Goal: Navigation & Orientation: Find specific page/section

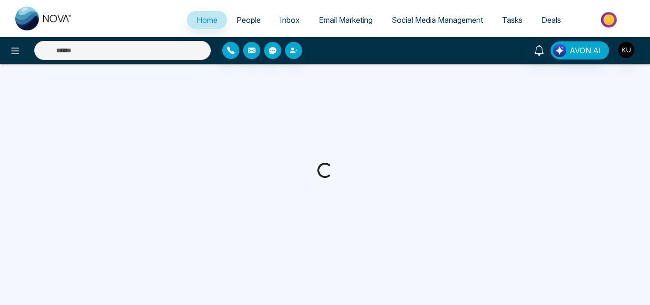
select select "*"
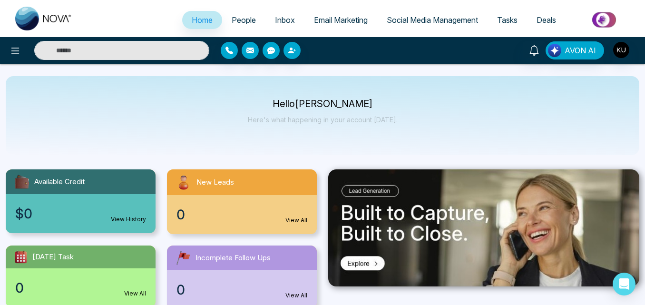
click at [511, 17] on span "Tasks" at bounding box center [507, 20] width 20 height 10
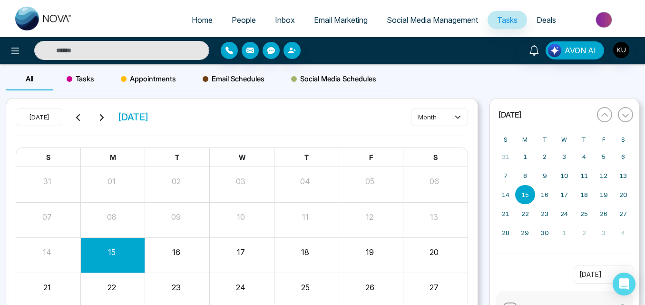
select select "*"
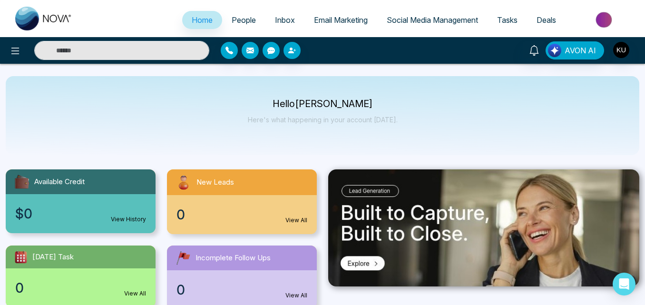
click at [545, 16] on span "Deals" at bounding box center [547, 20] width 20 height 10
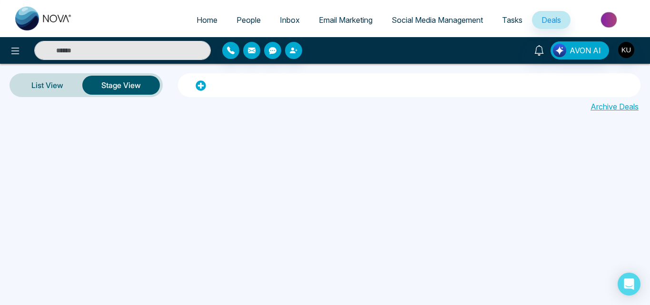
select select "*"
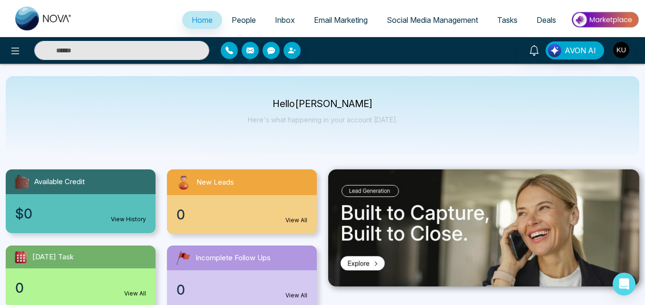
click at [402, 16] on span "Social Media Management" at bounding box center [432, 20] width 91 height 10
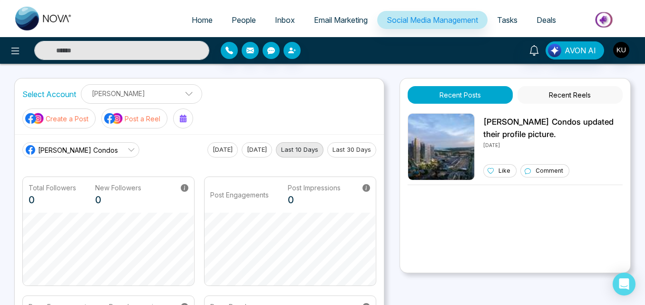
click at [282, 18] on span "Inbox" at bounding box center [285, 20] width 20 height 10
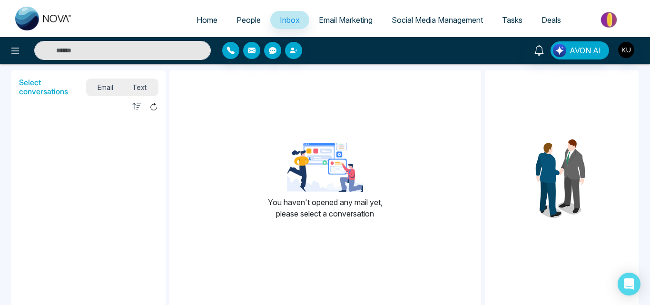
click at [241, 20] on span "People" at bounding box center [248, 20] width 24 height 10
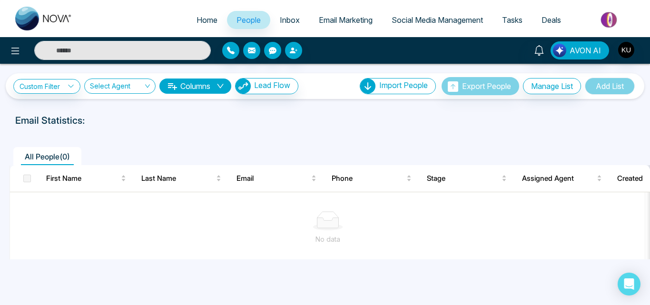
click at [204, 18] on span "Home" at bounding box center [206, 20] width 21 height 10
select select "*"
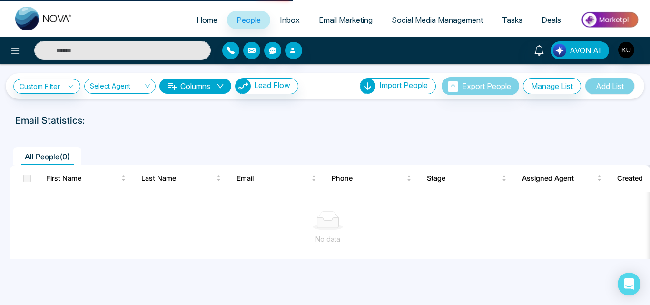
select select "*"
